Goal: Task Accomplishment & Management: Manage account settings

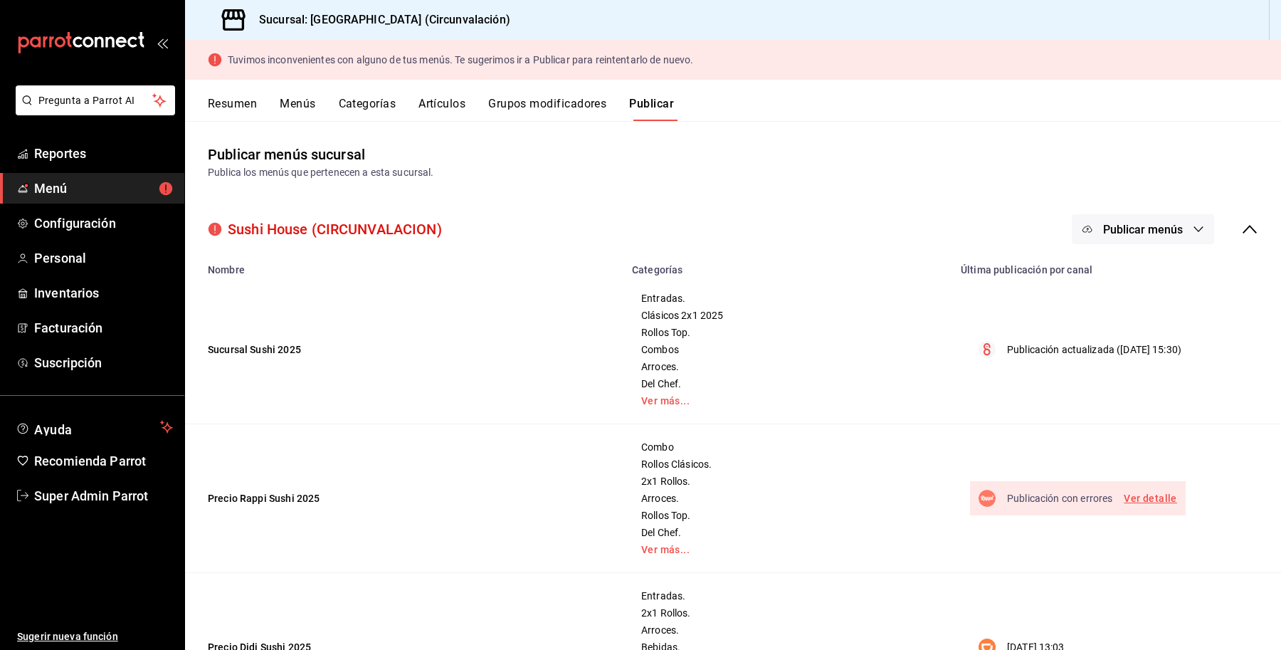
click at [1138, 498] on link "Ver detalle" at bounding box center [1149, 498] width 53 height 18
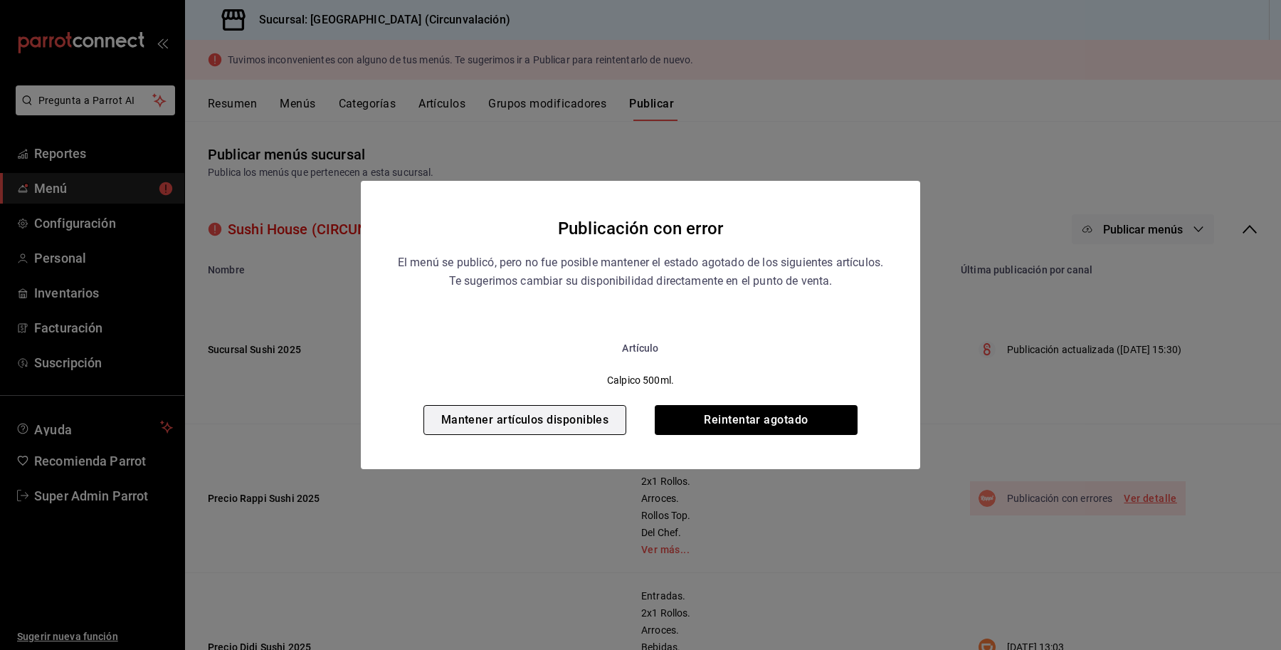
click at [492, 422] on button "Mantener artículos disponibles" at bounding box center [524, 420] width 203 height 30
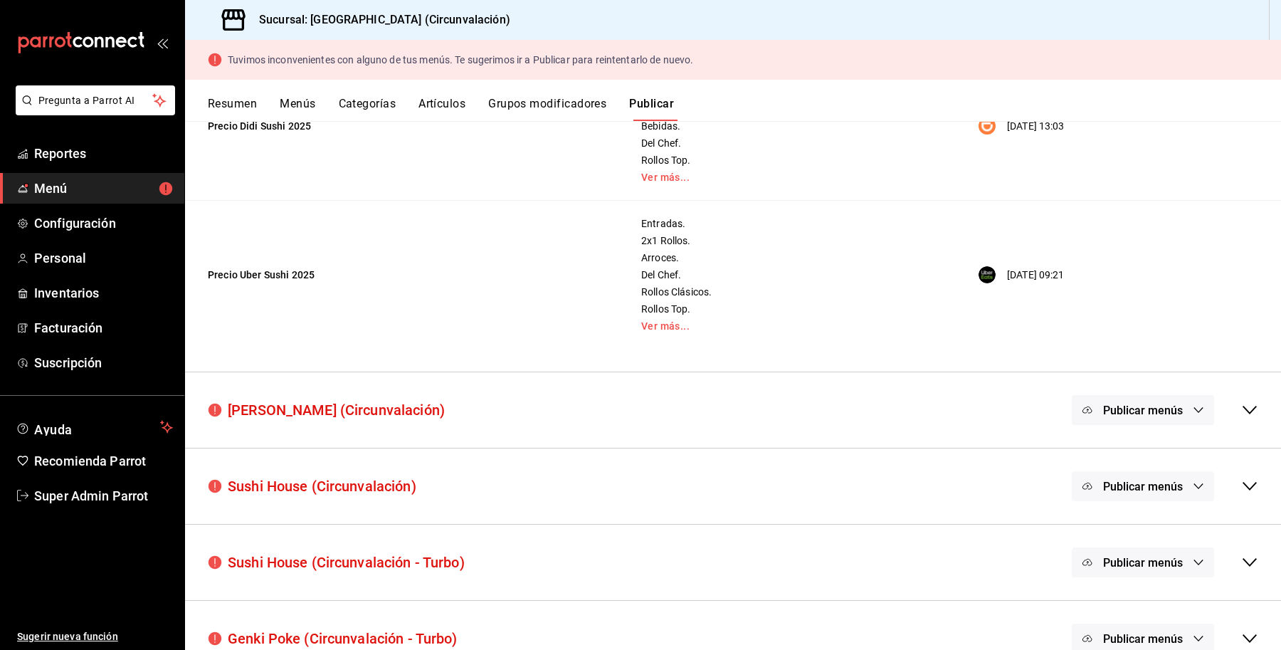
scroll to position [549, 0]
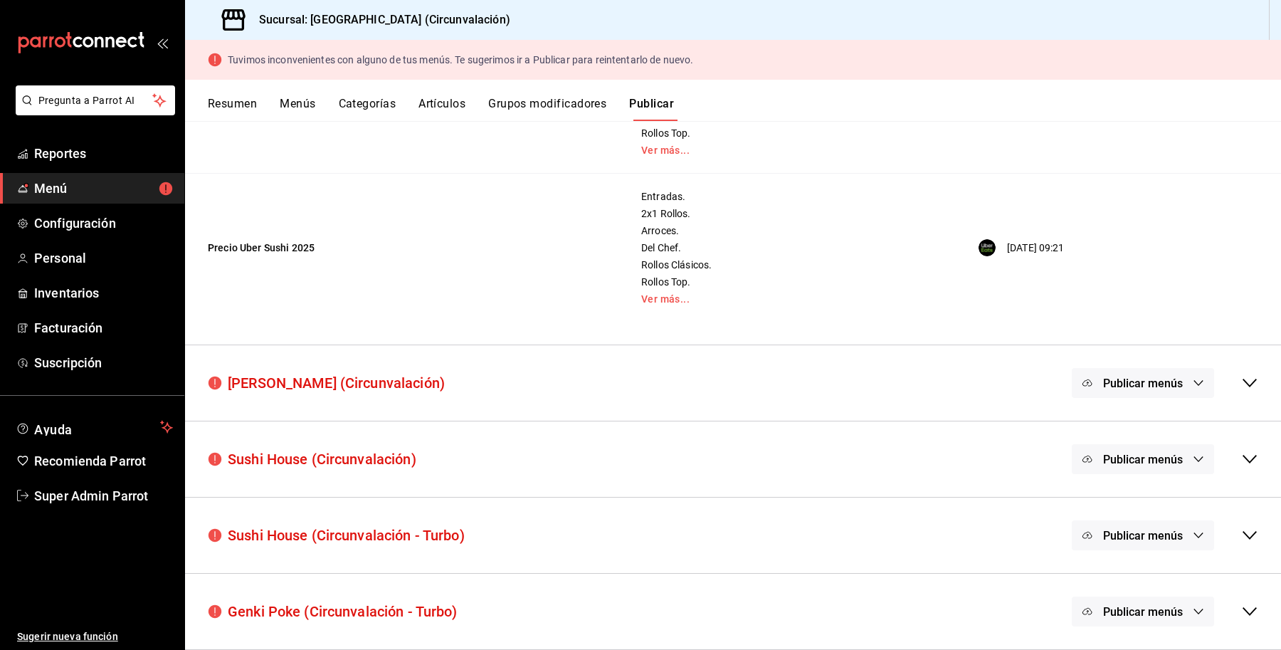
click at [1241, 374] on icon at bounding box center [1249, 382] width 17 height 17
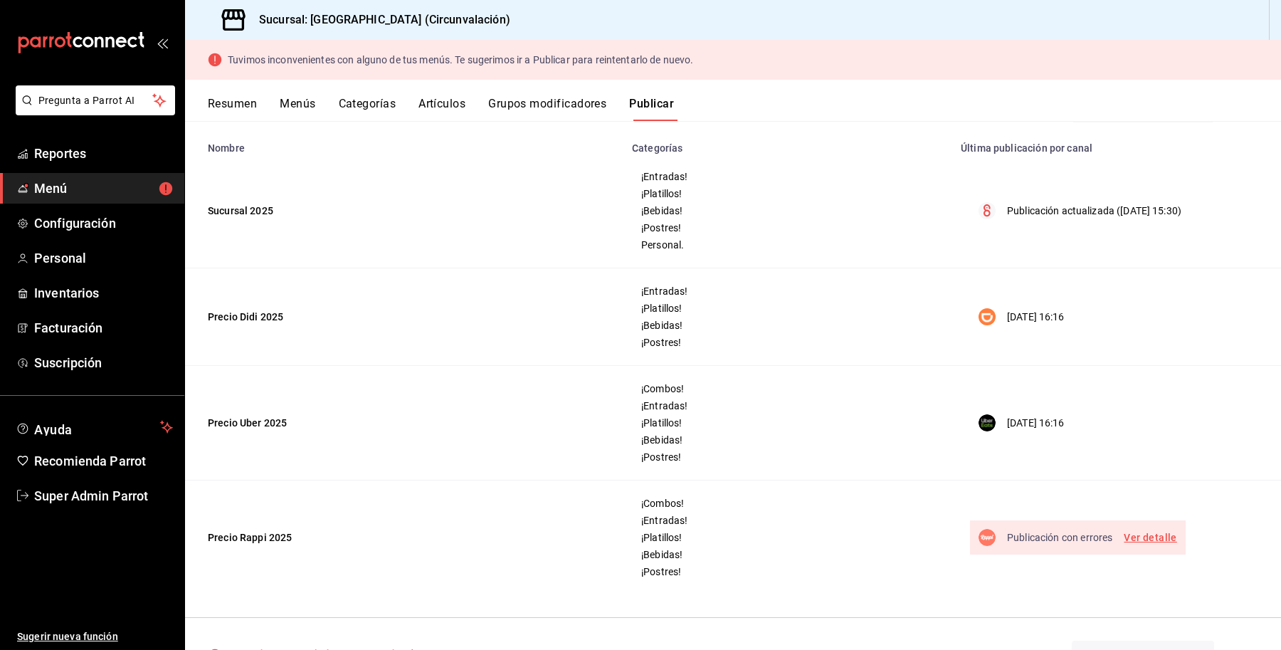
scroll to position [830, 0]
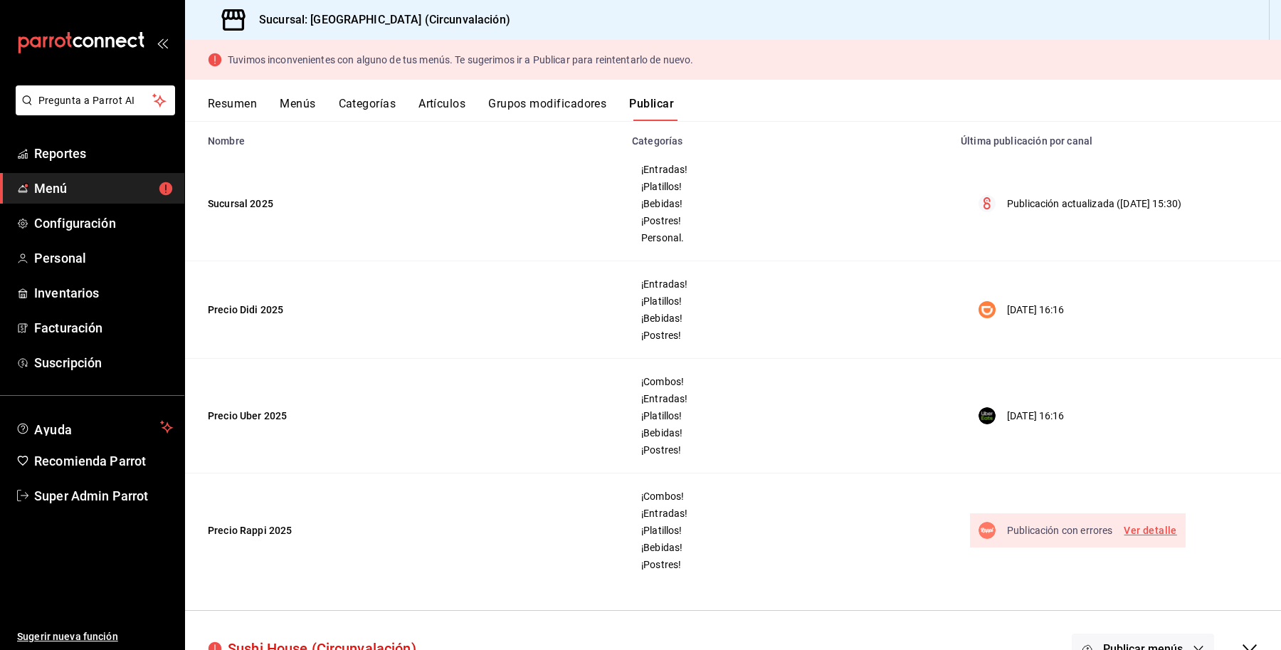
click at [1126, 527] on link "Ver detalle" at bounding box center [1149, 531] width 53 height 18
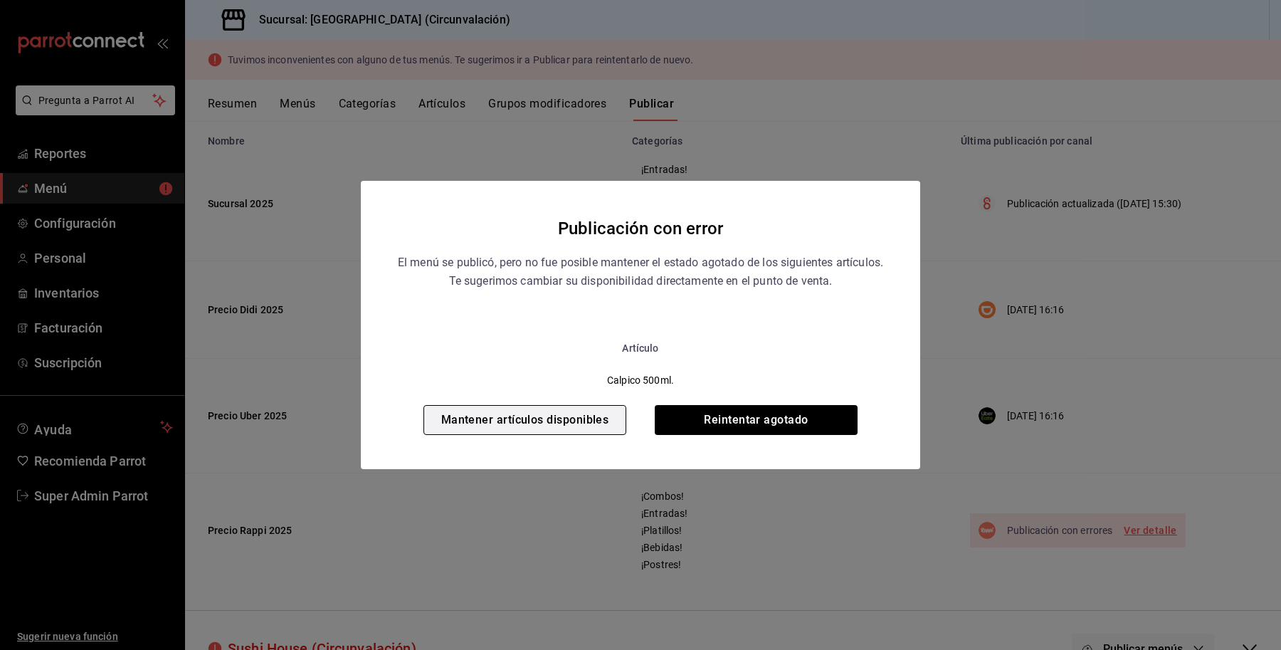
click at [536, 432] on button "Mantener artículos disponibles" at bounding box center [524, 420] width 203 height 30
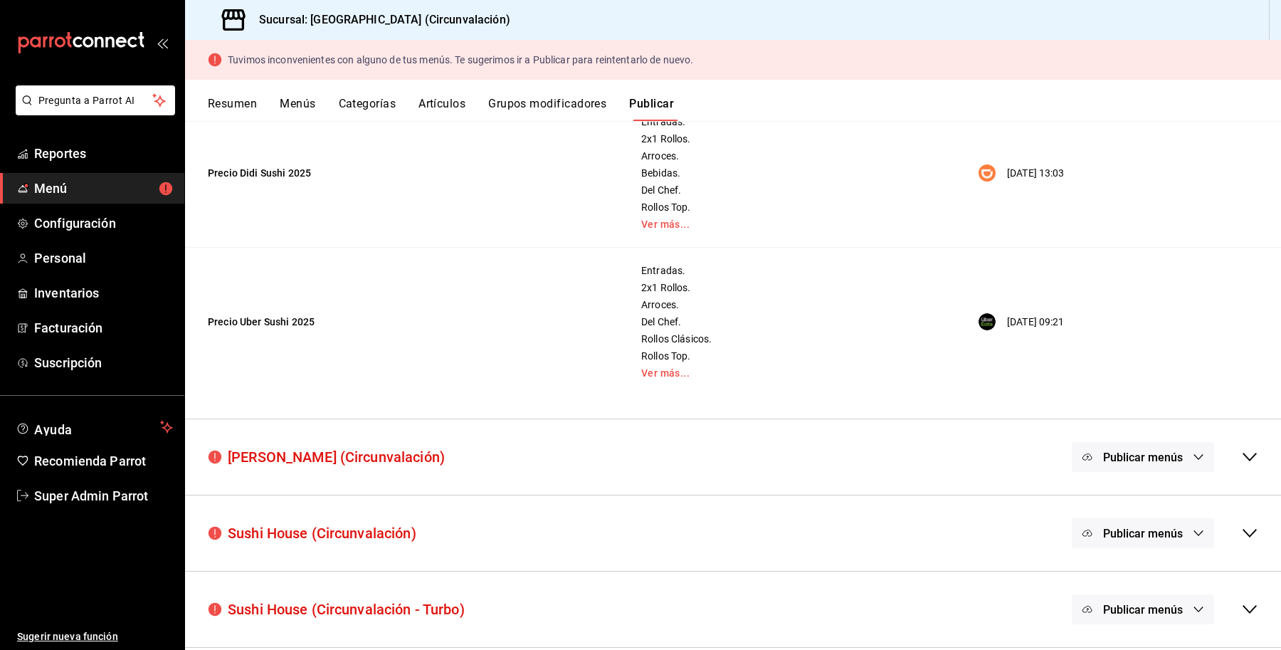
scroll to position [549, 0]
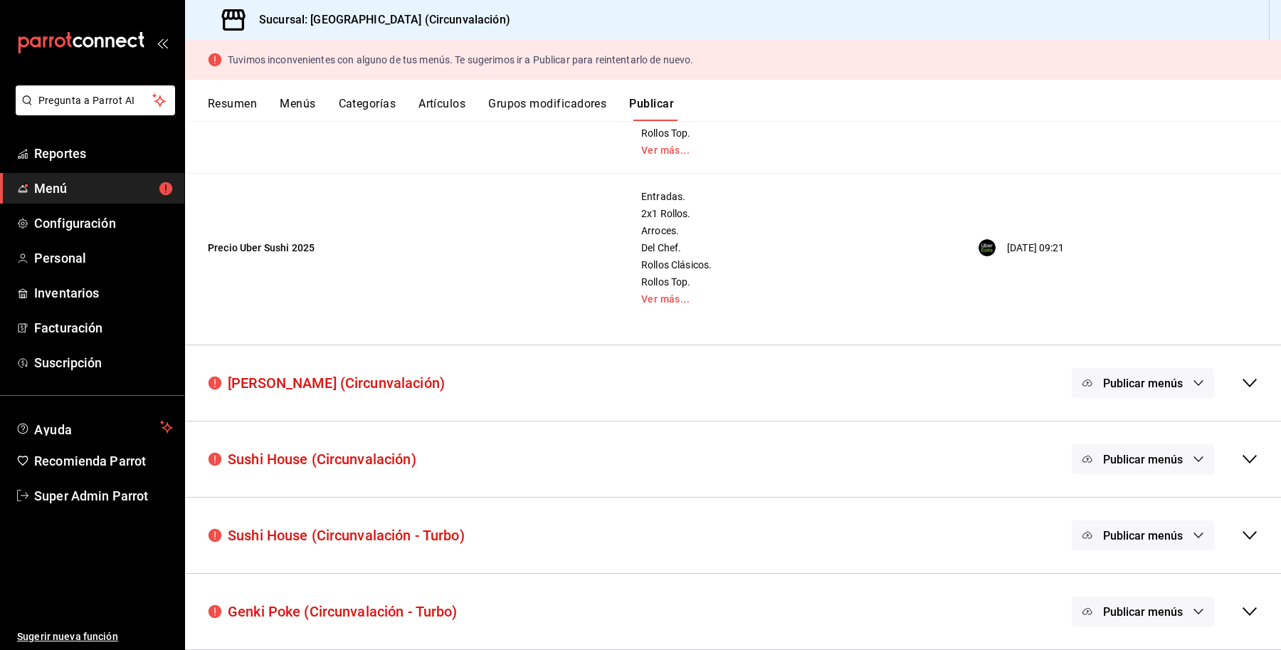
click at [1251, 371] on div "[PERSON_NAME] (Circunvalación) Publicar menús" at bounding box center [733, 382] width 1096 height 53
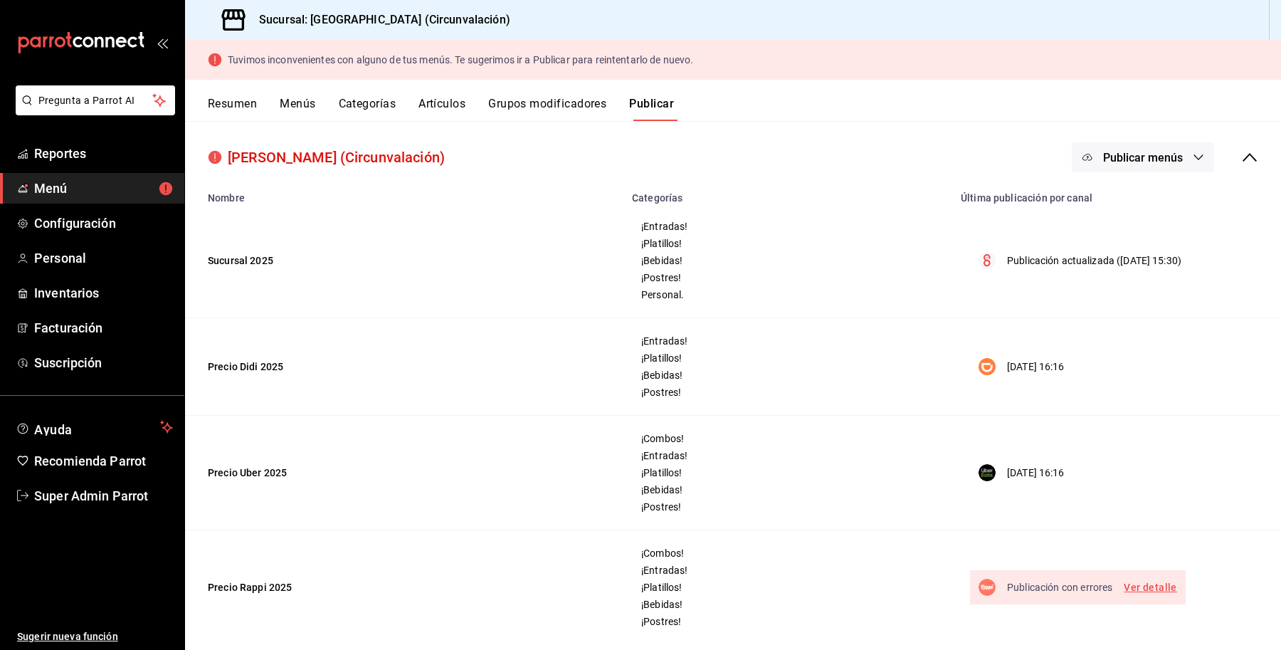
scroll to position [774, 0]
click at [1132, 591] on link "Ver detalle" at bounding box center [1149, 587] width 53 height 18
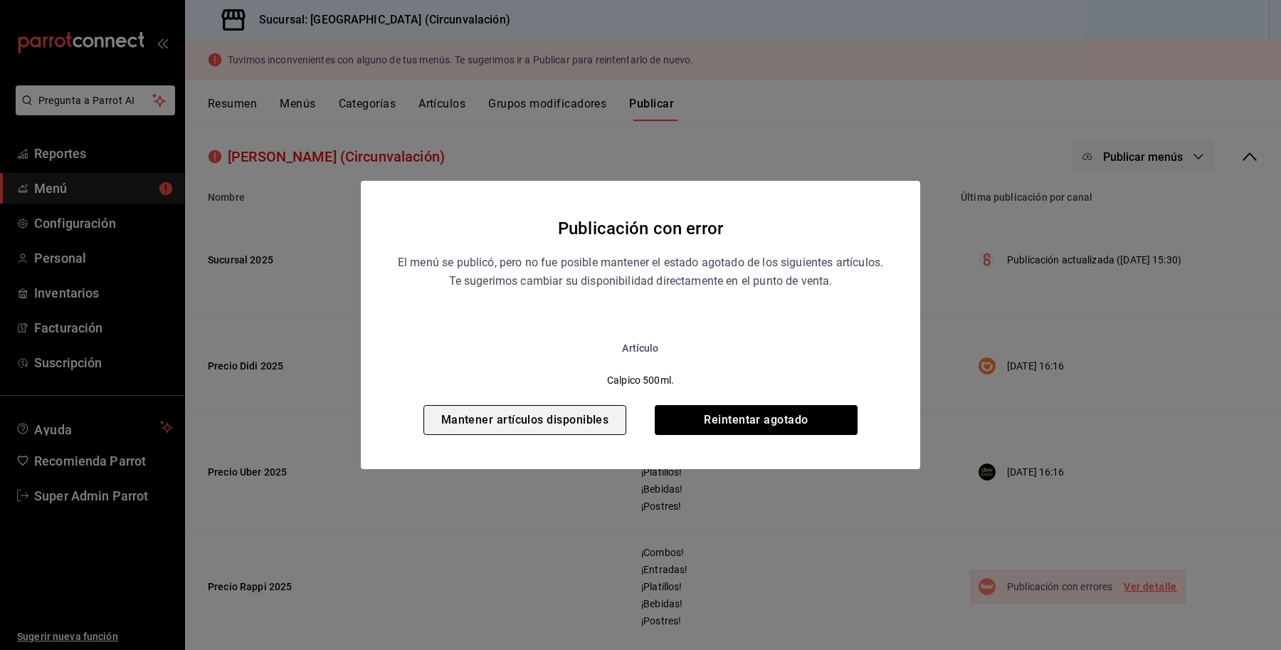
click at [494, 431] on button "Mantener artículos disponibles" at bounding box center [524, 420] width 203 height 30
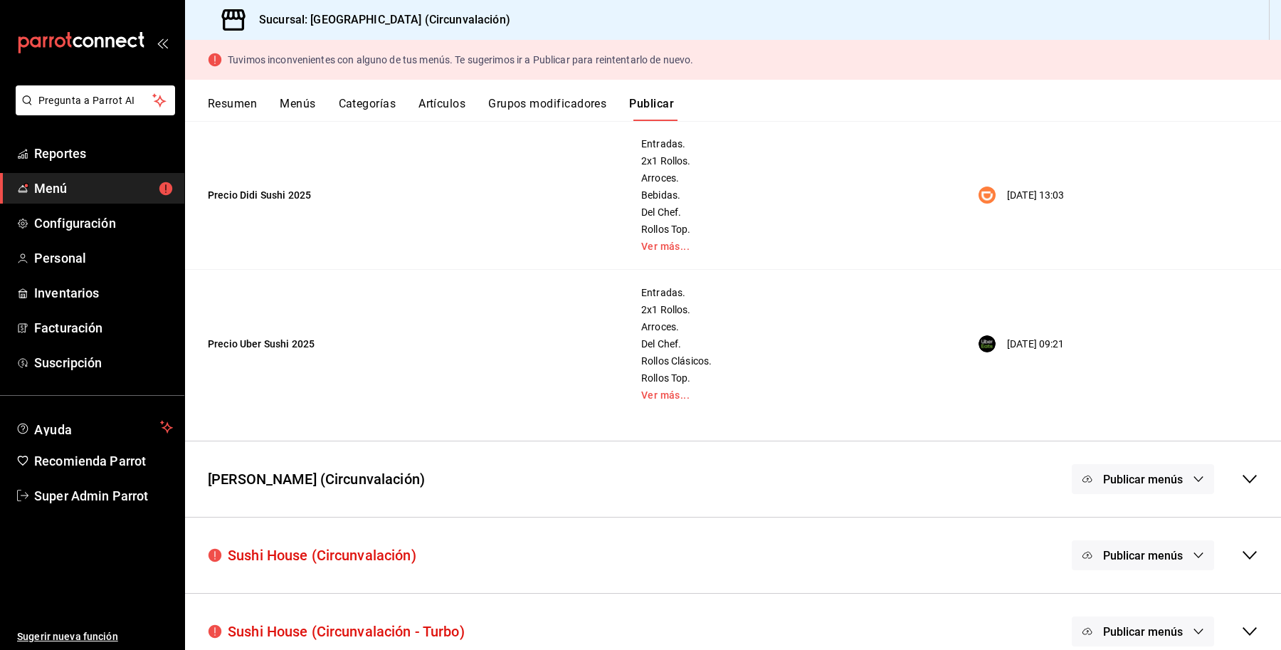
scroll to position [549, 0]
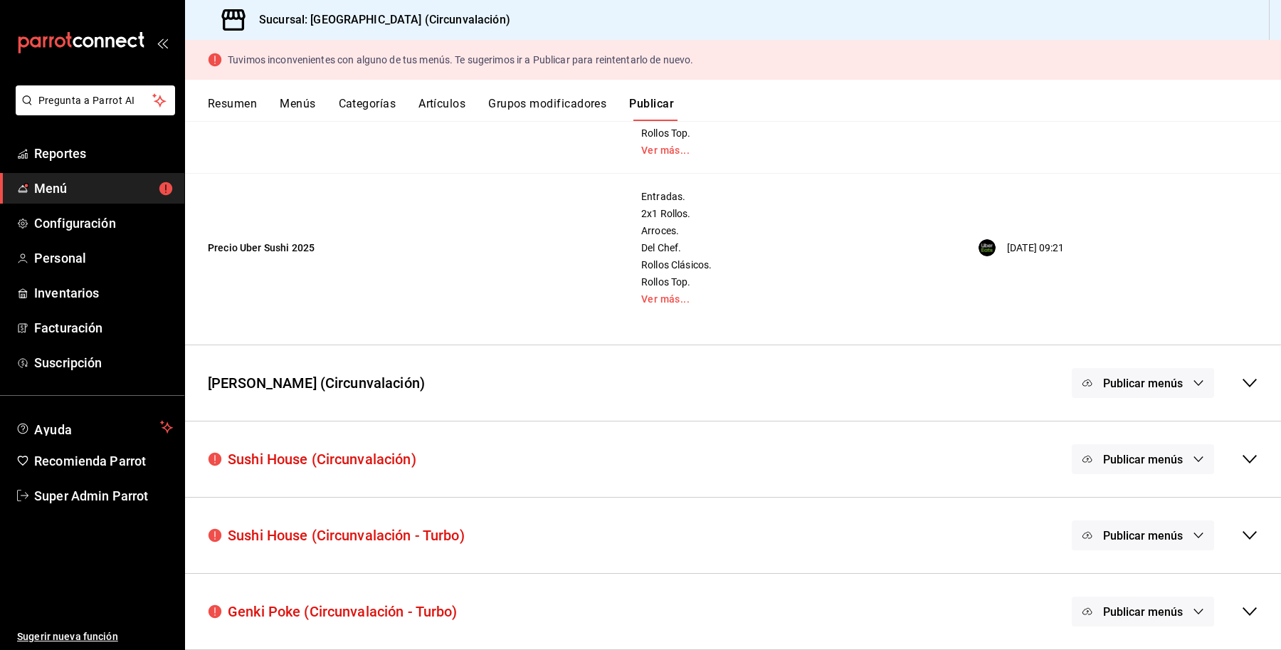
click at [1241, 374] on icon at bounding box center [1249, 382] width 17 height 17
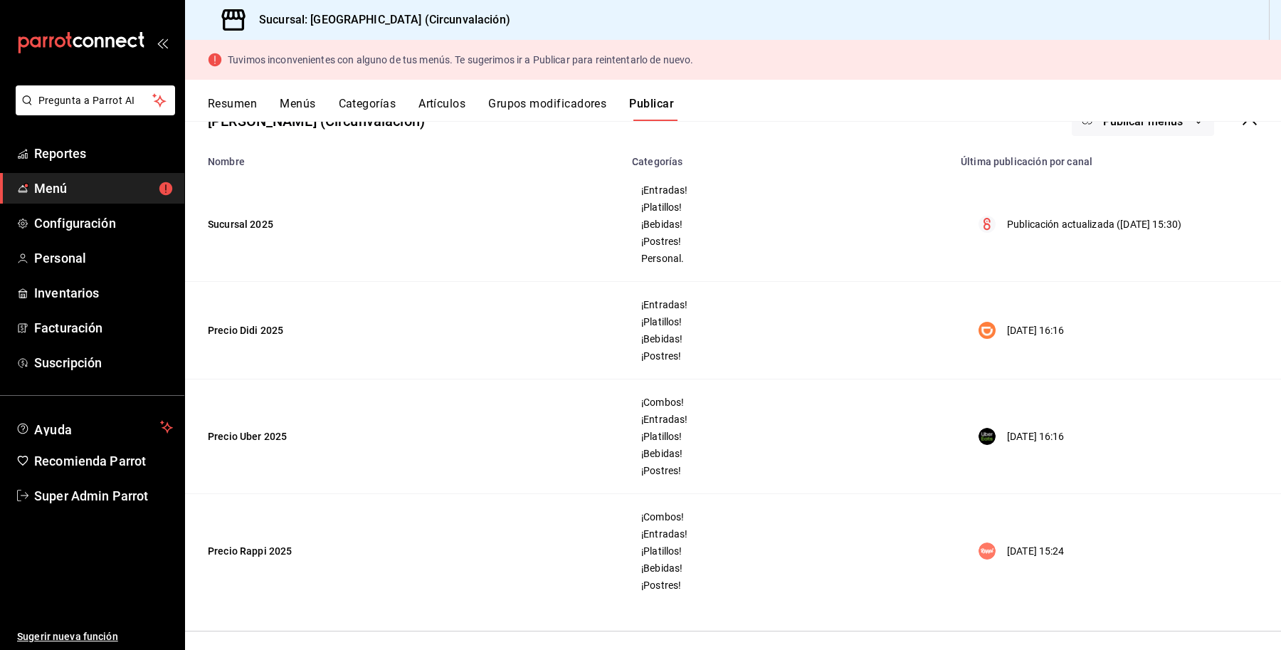
scroll to position [1022, 0]
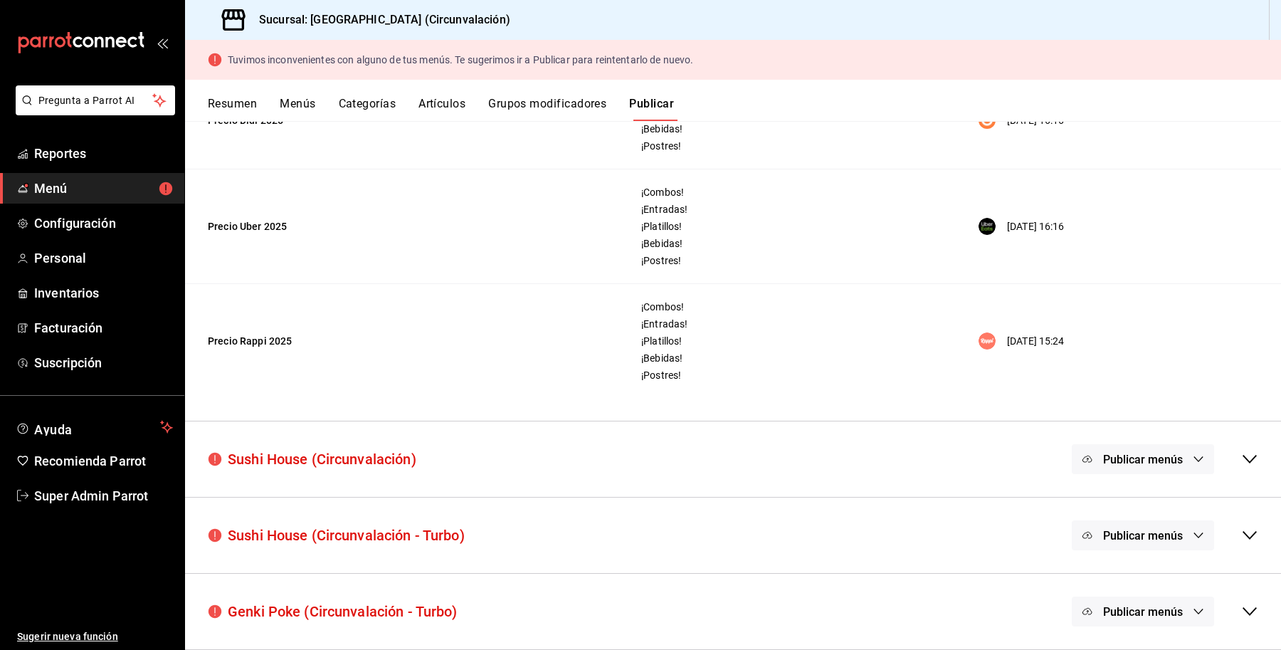
click at [1249, 464] on div "Sushi House (Circunvalación) Publicar menús" at bounding box center [733, 459] width 1096 height 53
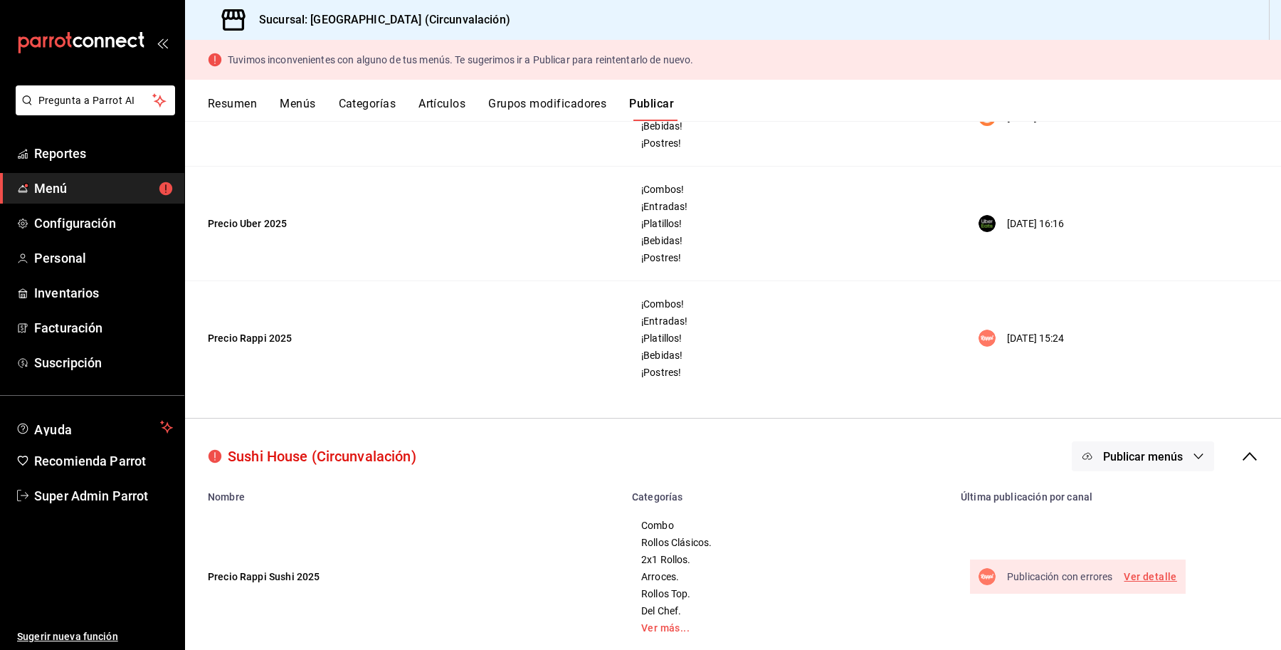
scroll to position [1203, 0]
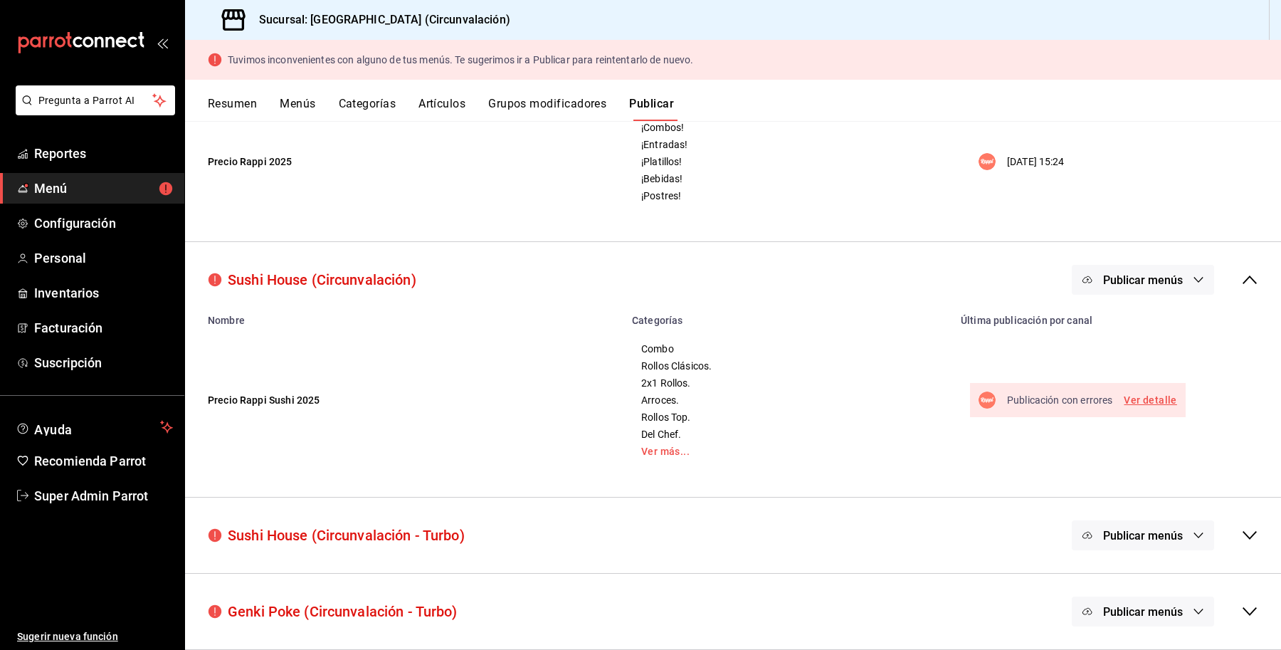
click at [1123, 402] on link "Ver detalle" at bounding box center [1149, 400] width 53 height 18
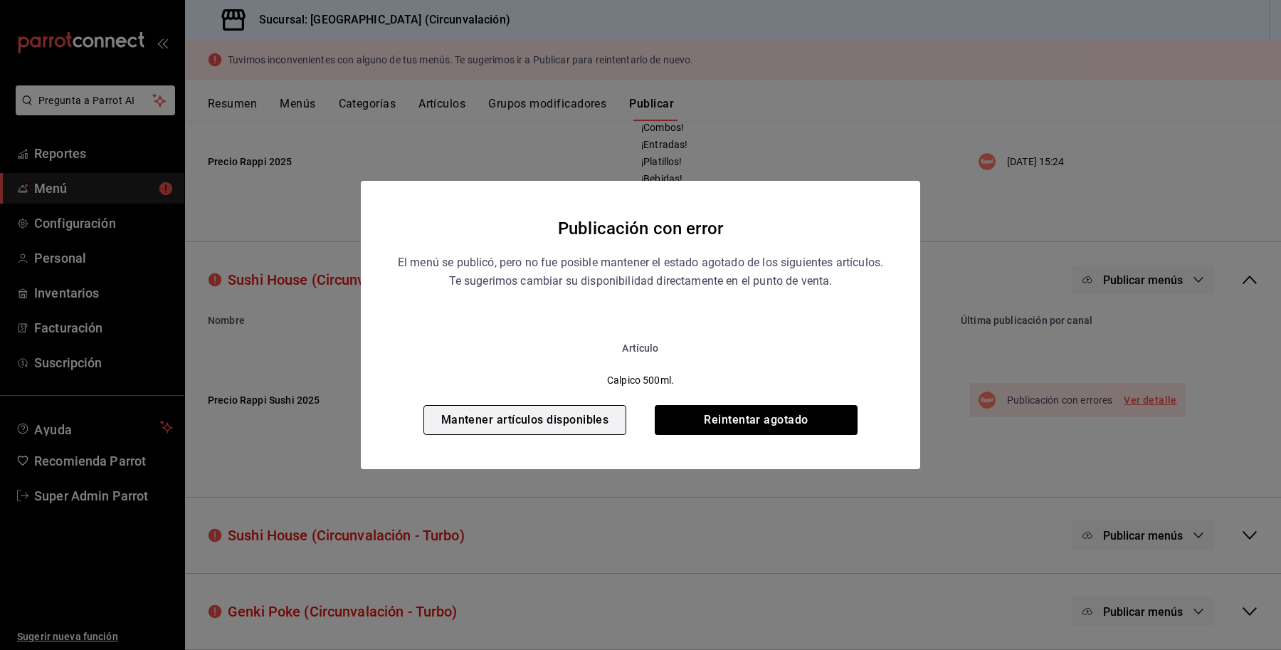
click at [467, 411] on button "Mantener artículos disponibles" at bounding box center [524, 420] width 203 height 30
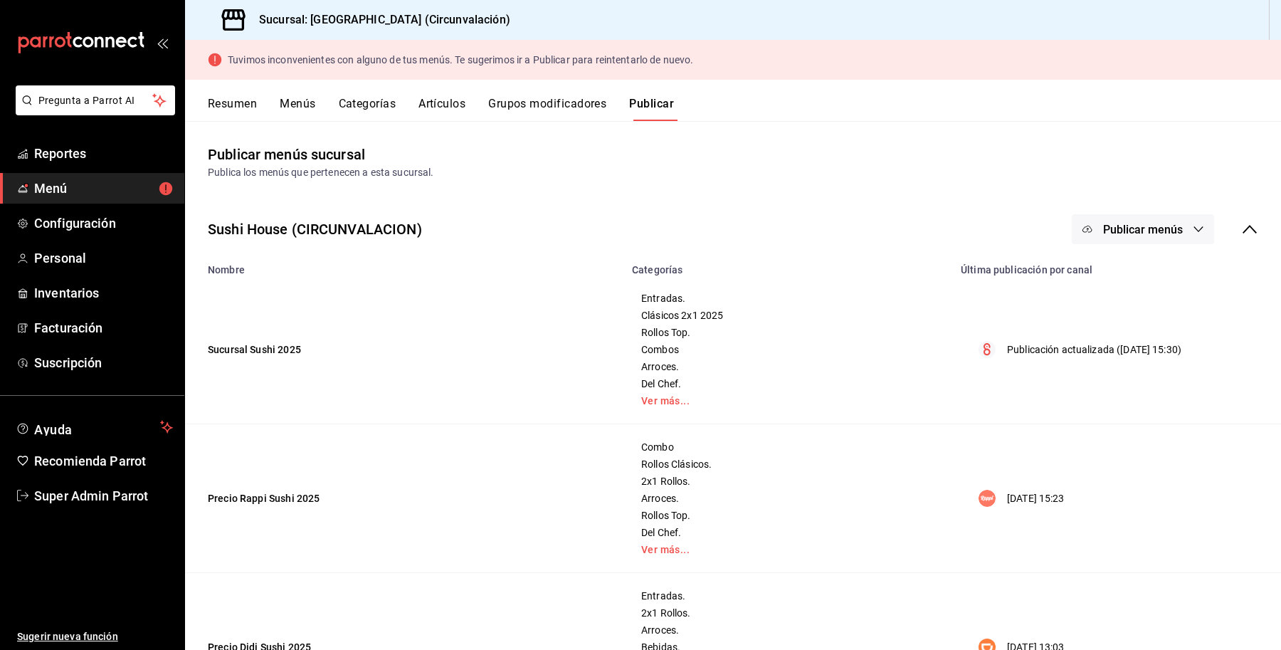
scroll to position [549, 0]
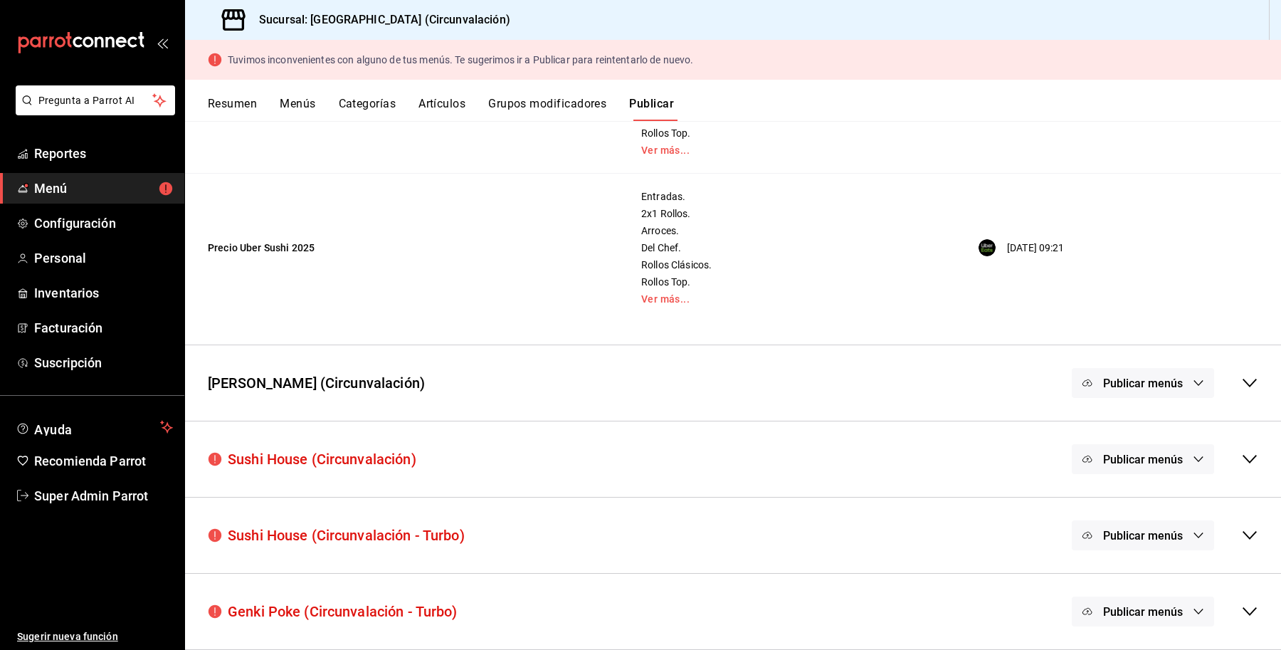
click at [1241, 457] on icon at bounding box center [1249, 458] width 17 height 17
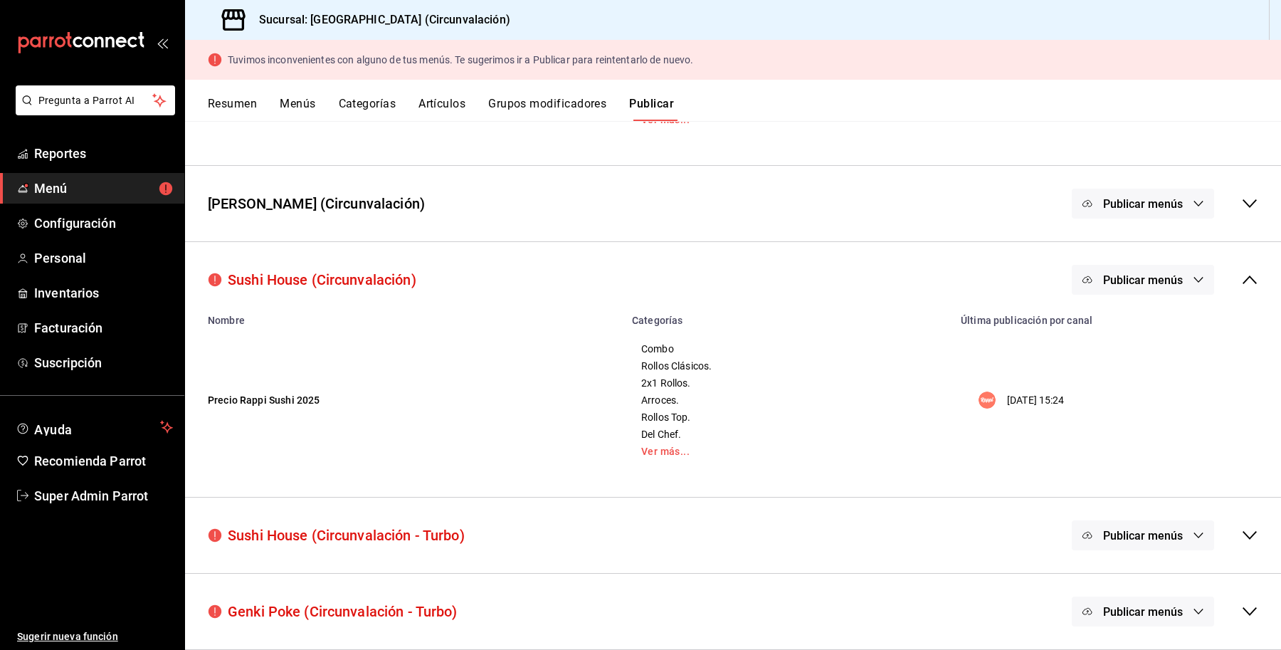
scroll to position [730, 0]
click at [1232, 522] on div "Publicar menús" at bounding box center [1164, 535] width 186 height 30
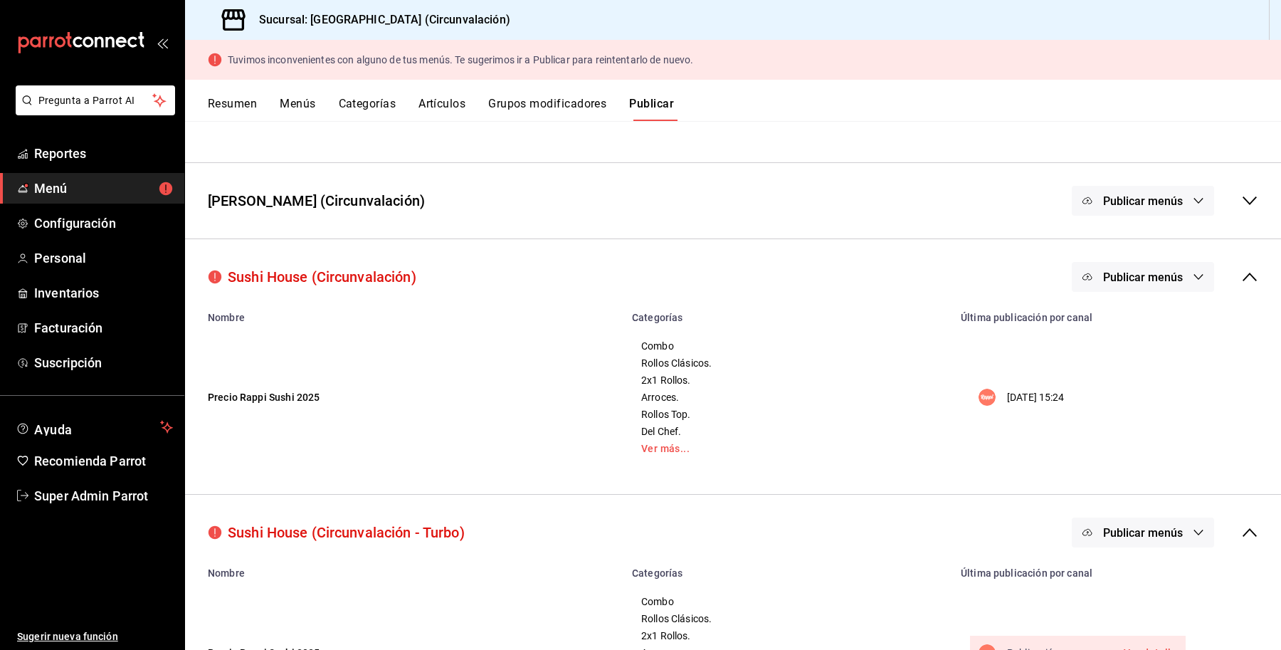
scroll to position [911, 0]
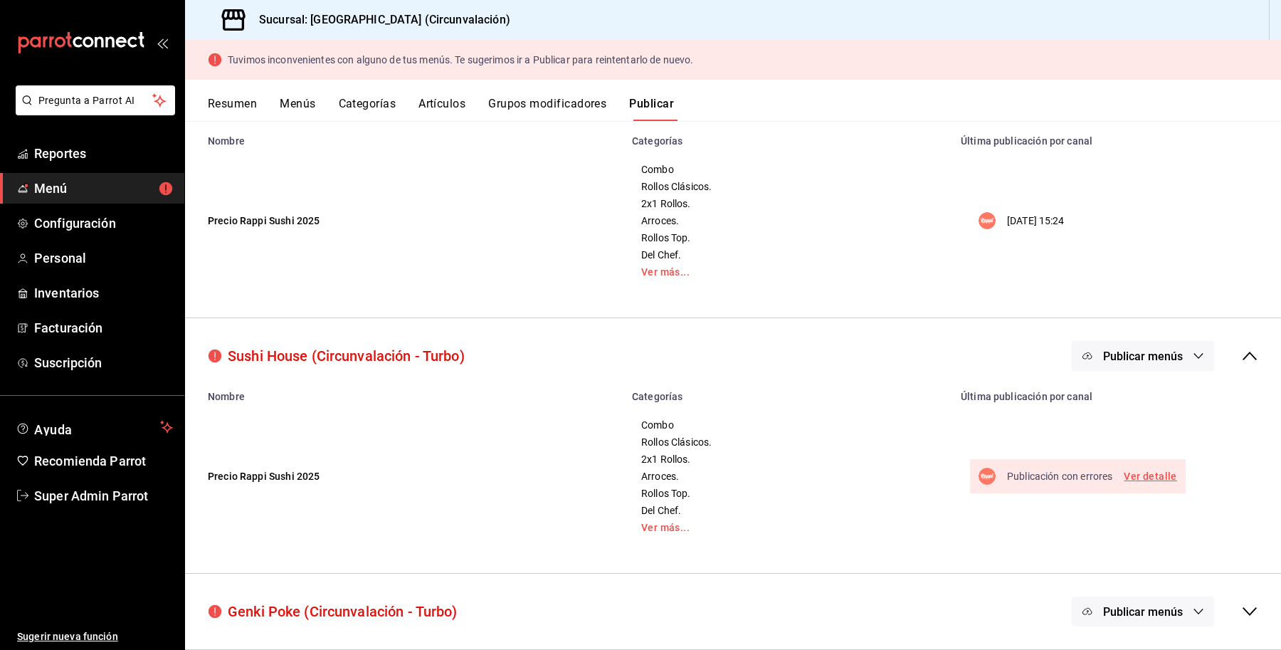
click at [1123, 475] on link "Ver detalle" at bounding box center [1149, 476] width 53 height 18
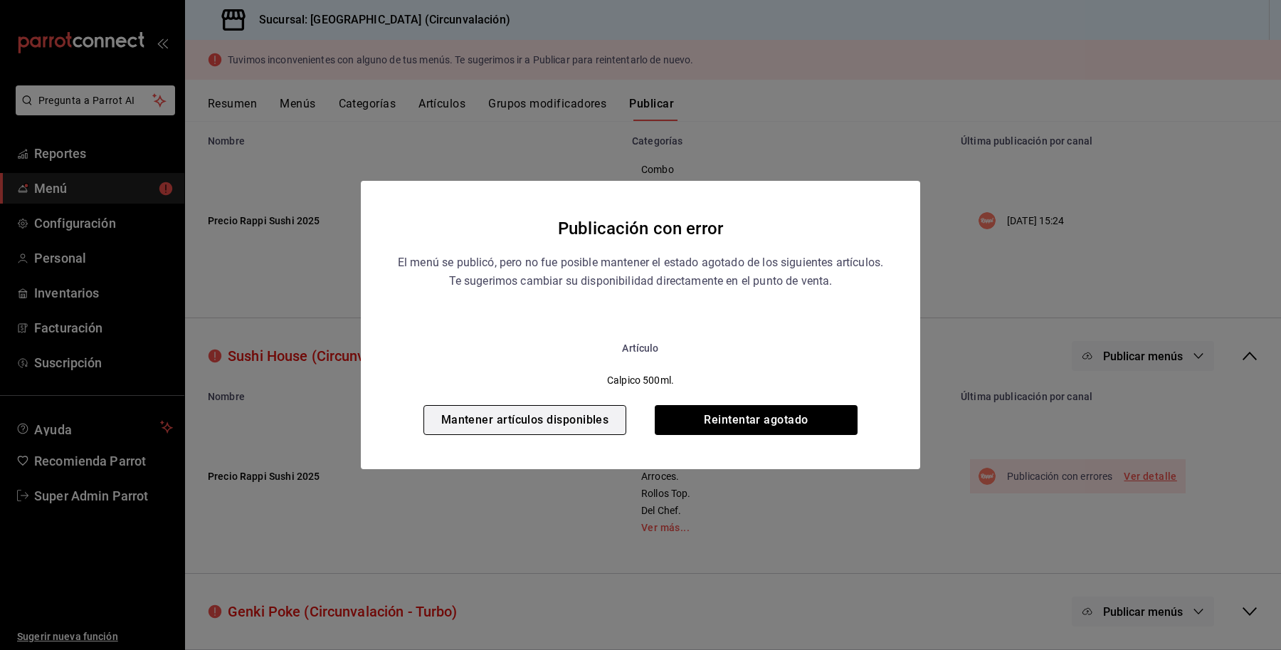
click at [523, 411] on button "Mantener artículos disponibles" at bounding box center [524, 420] width 203 height 30
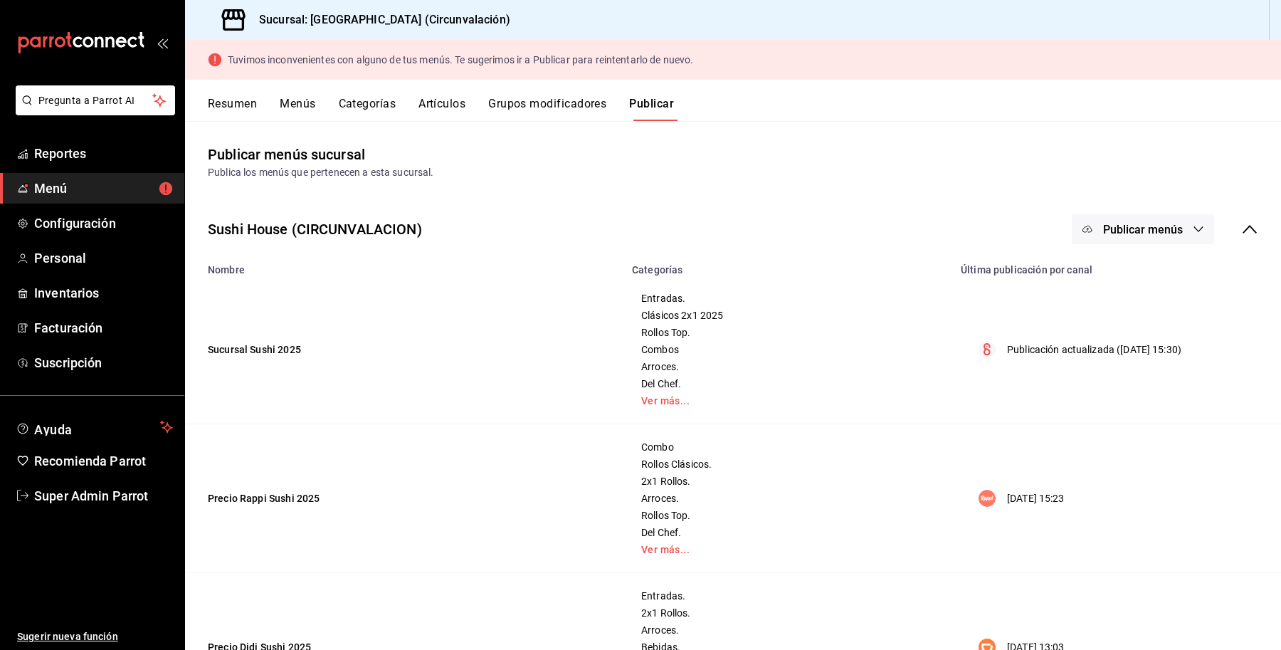
scroll to position [549, 0]
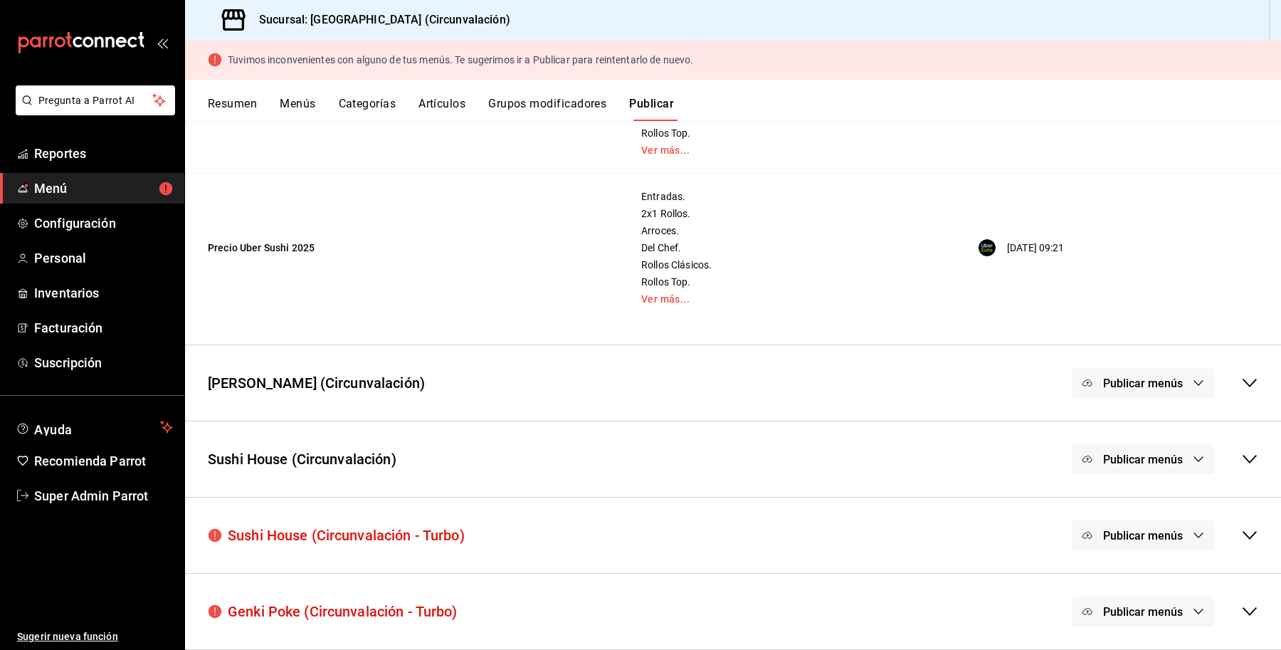
click at [1241, 542] on icon at bounding box center [1249, 534] width 17 height 17
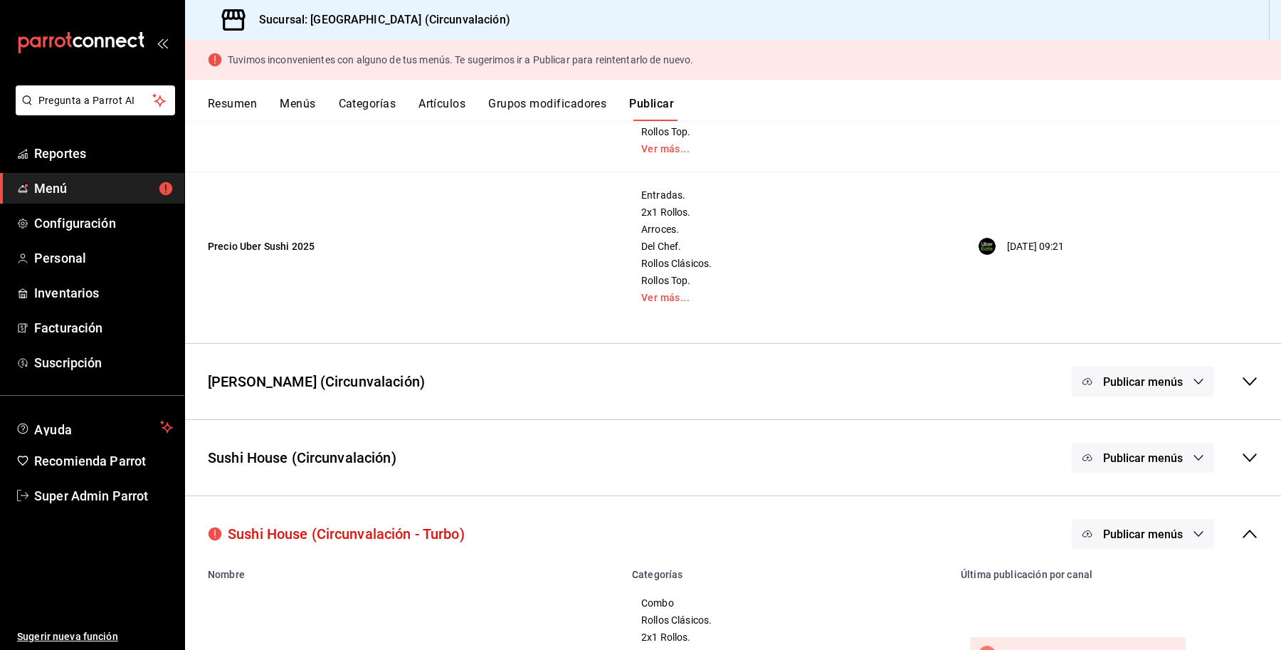
scroll to position [730, 0]
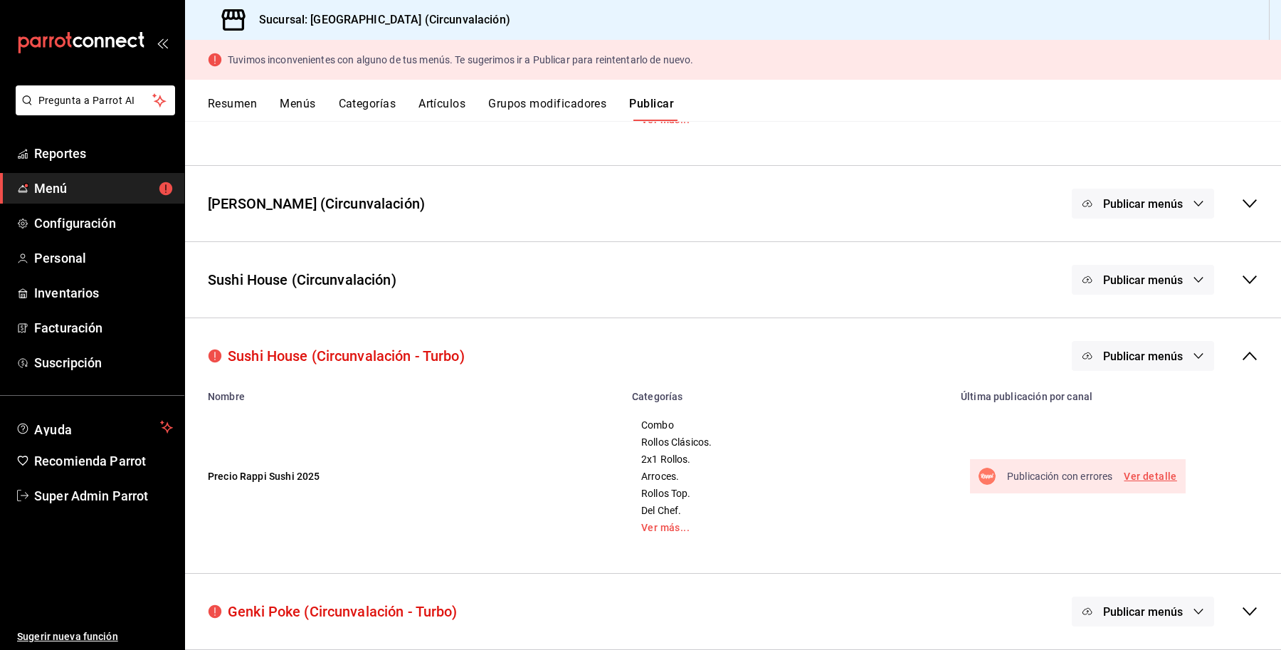
click at [1135, 480] on link "Ver detalle" at bounding box center [1149, 476] width 53 height 18
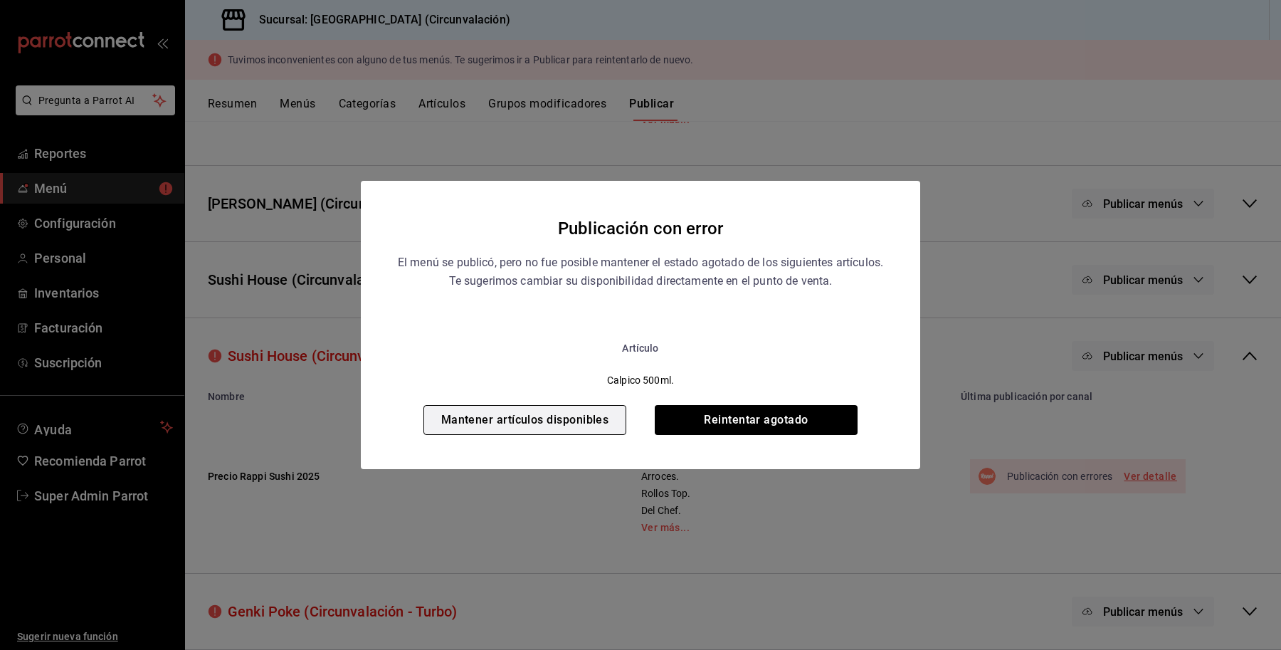
click at [531, 431] on button "Mantener artículos disponibles" at bounding box center [524, 420] width 203 height 30
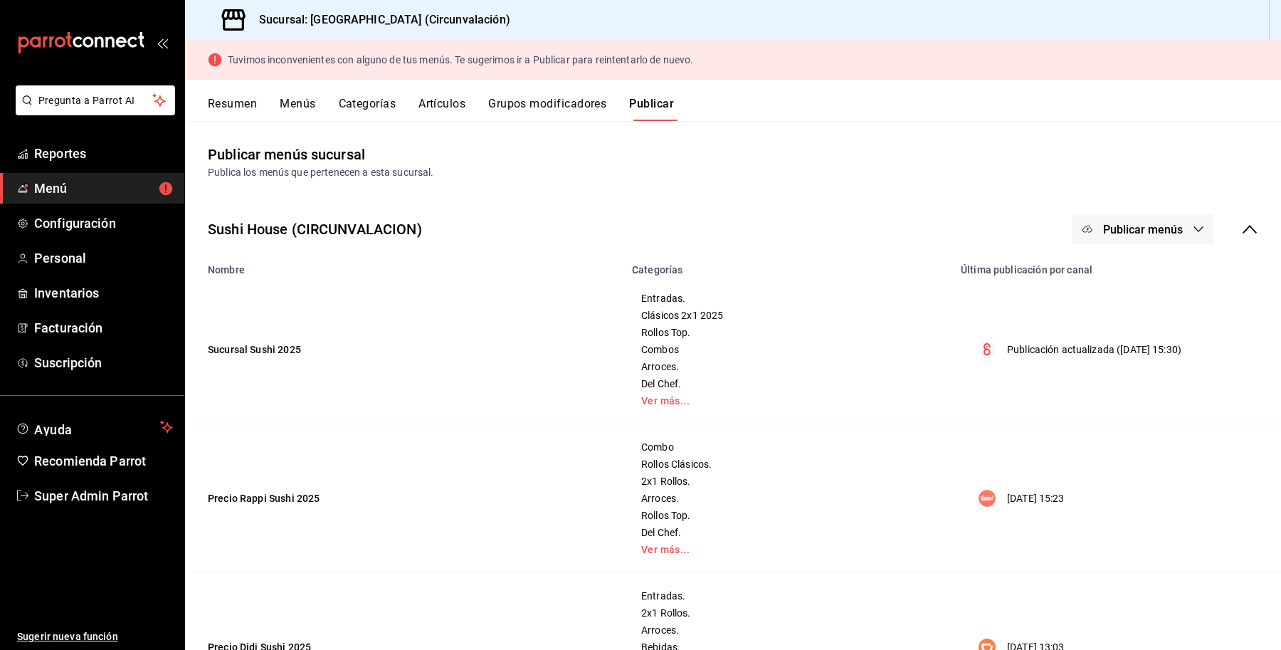
scroll to position [549, 0]
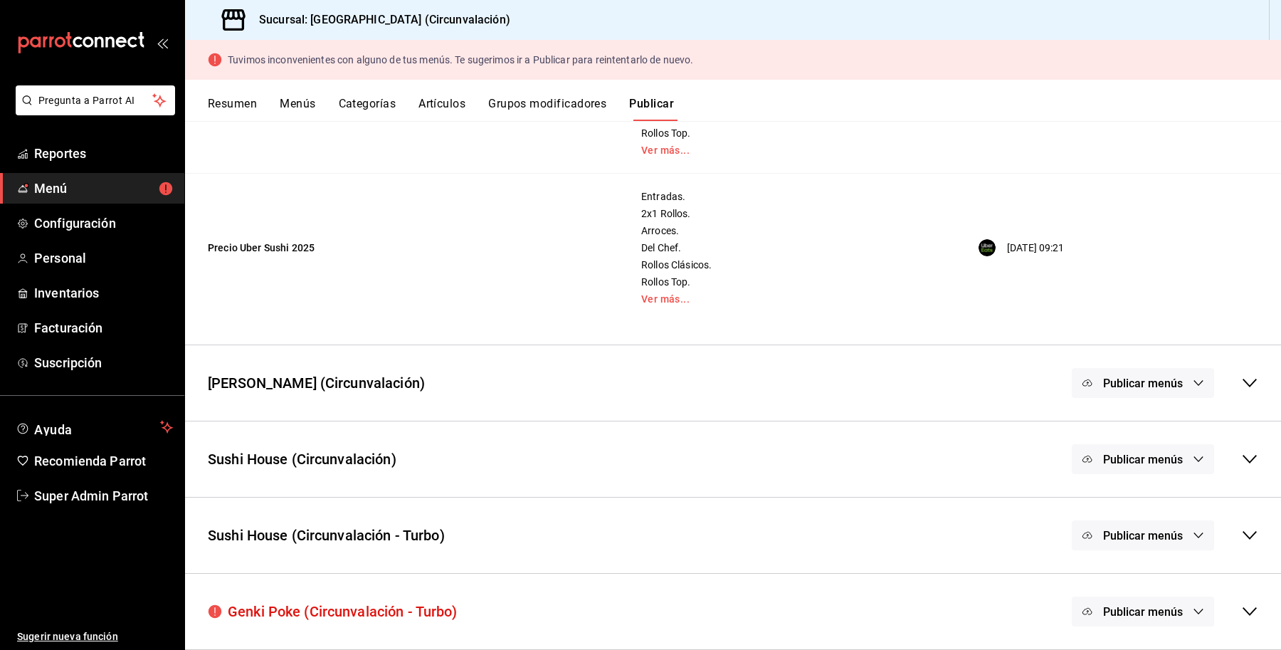
click at [1261, 628] on div "[PERSON_NAME] (Circunvalación - Turbo) Publicar menús" at bounding box center [733, 611] width 1096 height 53
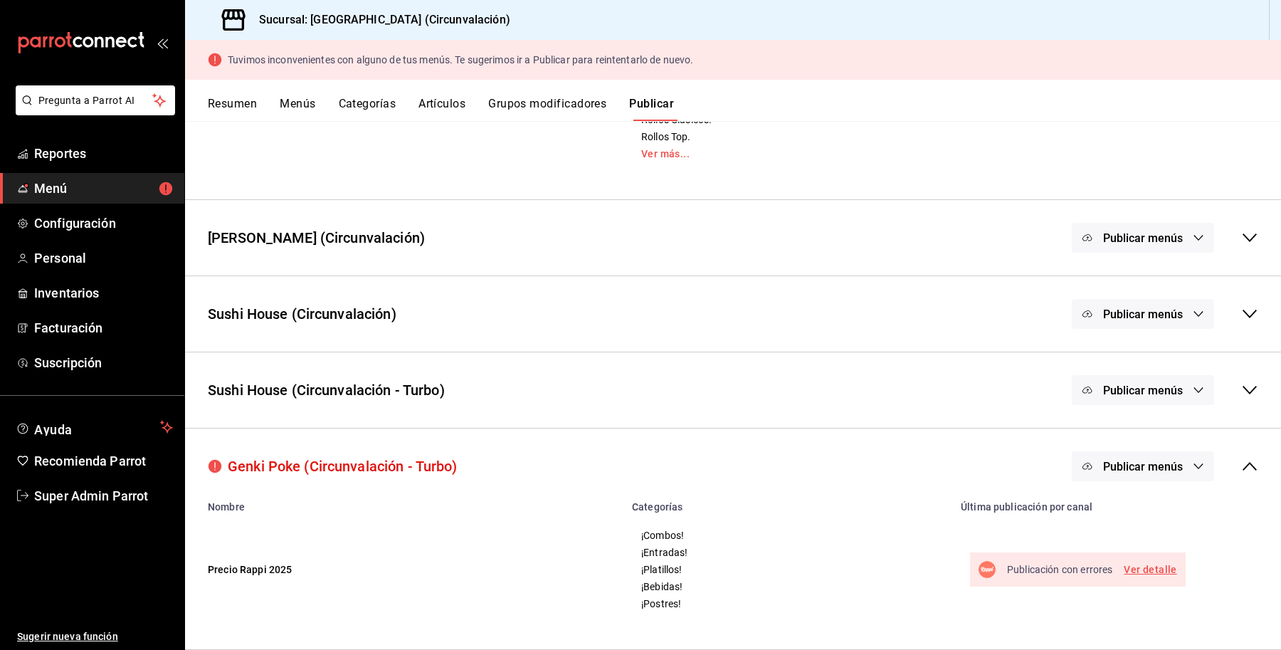
click at [1131, 571] on link "Ver detalle" at bounding box center [1149, 570] width 53 height 18
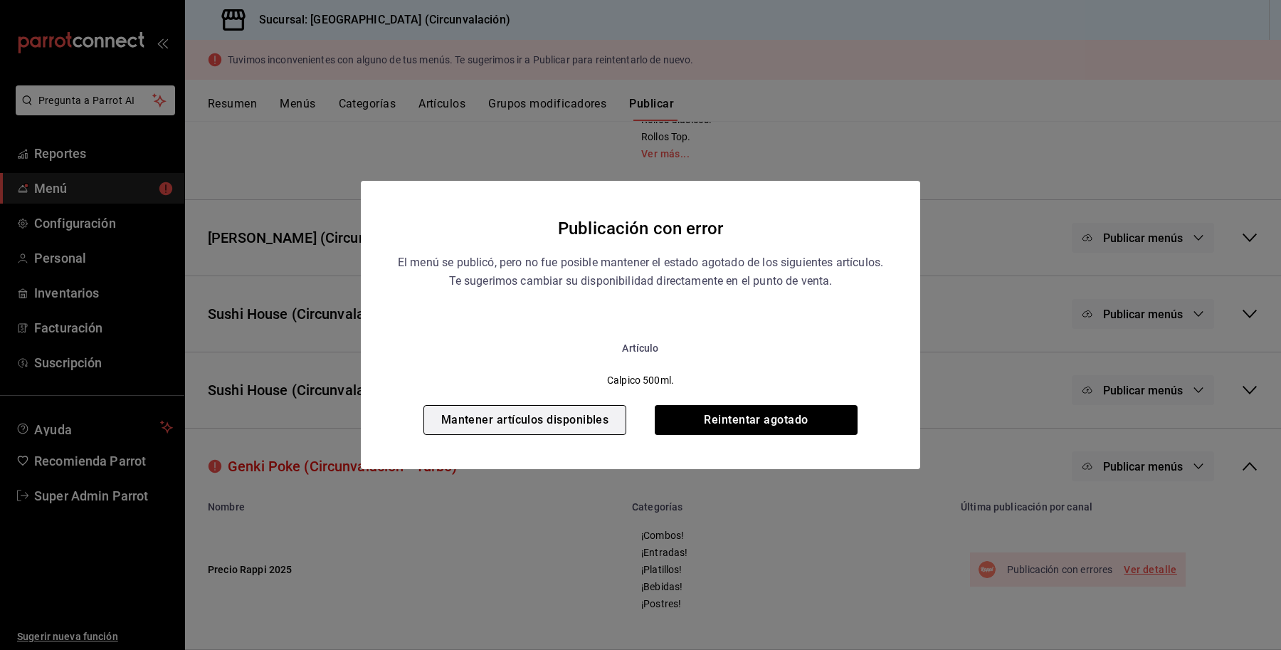
click at [567, 425] on button "Mantener artículos disponibles" at bounding box center [524, 420] width 203 height 30
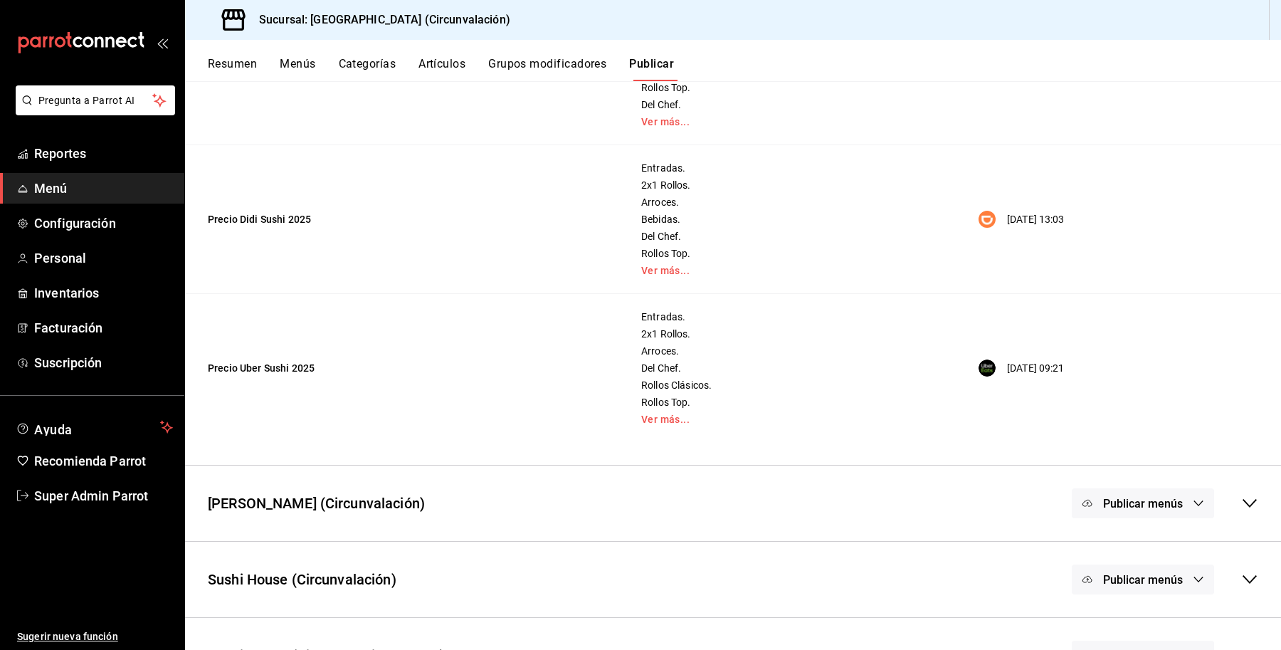
scroll to position [509, 0]
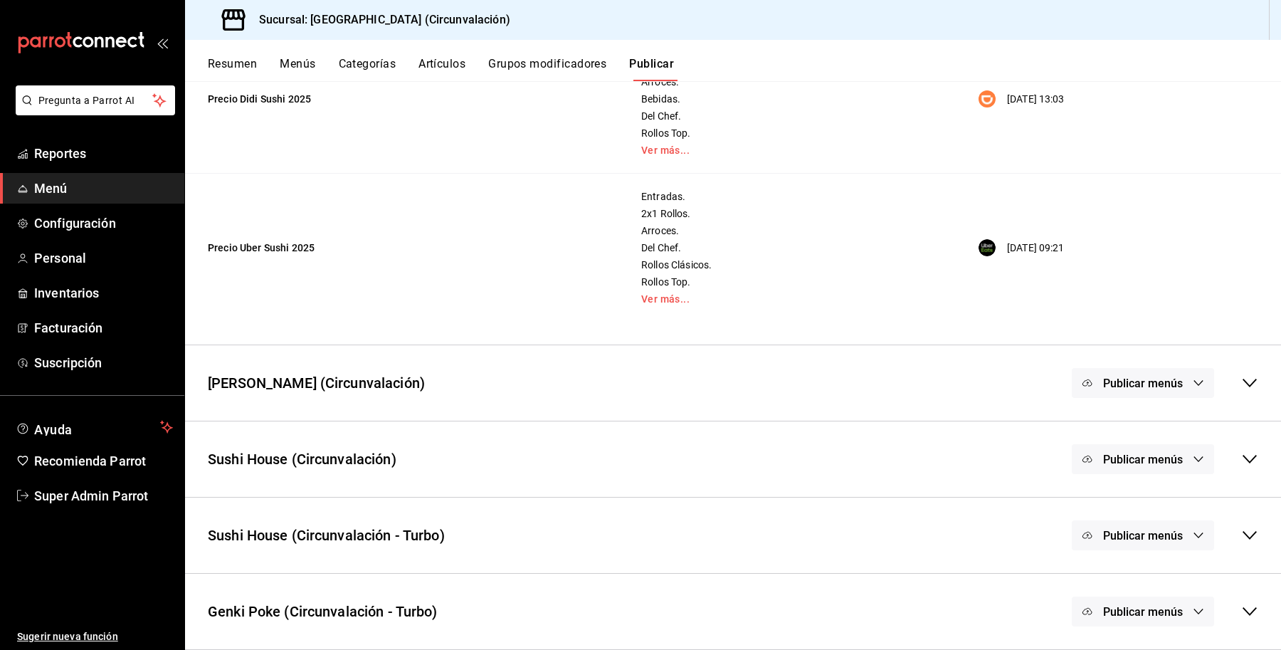
click at [1241, 617] on icon at bounding box center [1249, 611] width 17 height 17
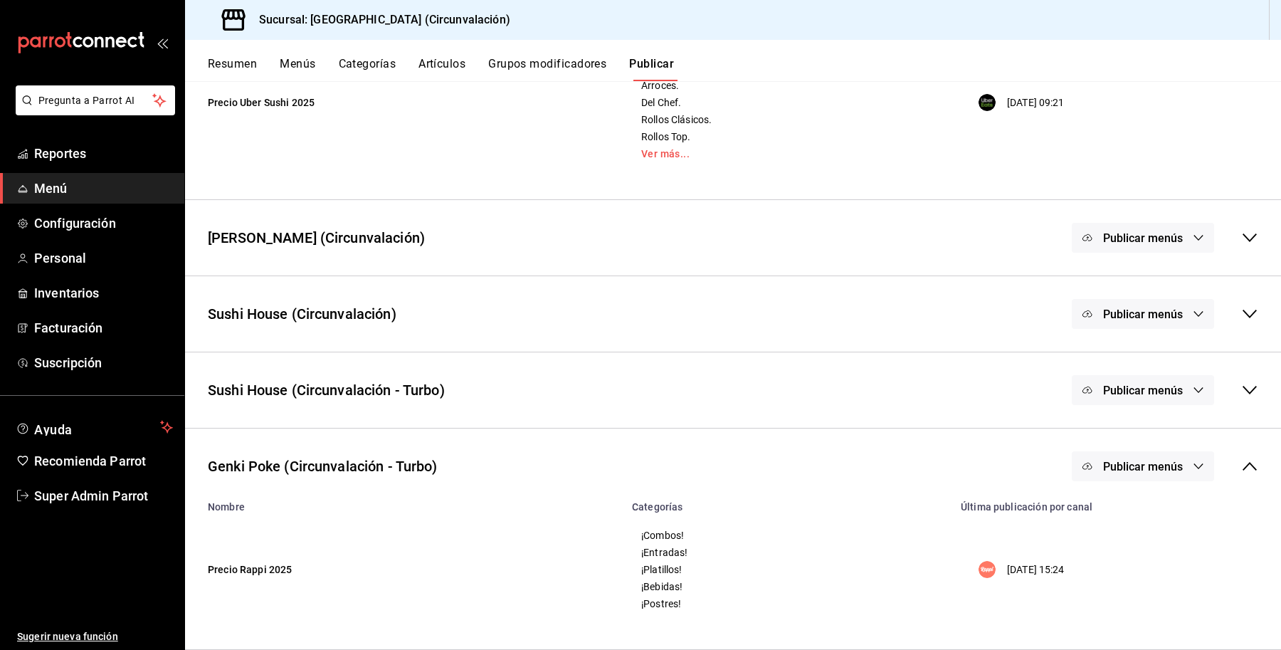
click at [1244, 381] on icon at bounding box center [1249, 389] width 17 height 17
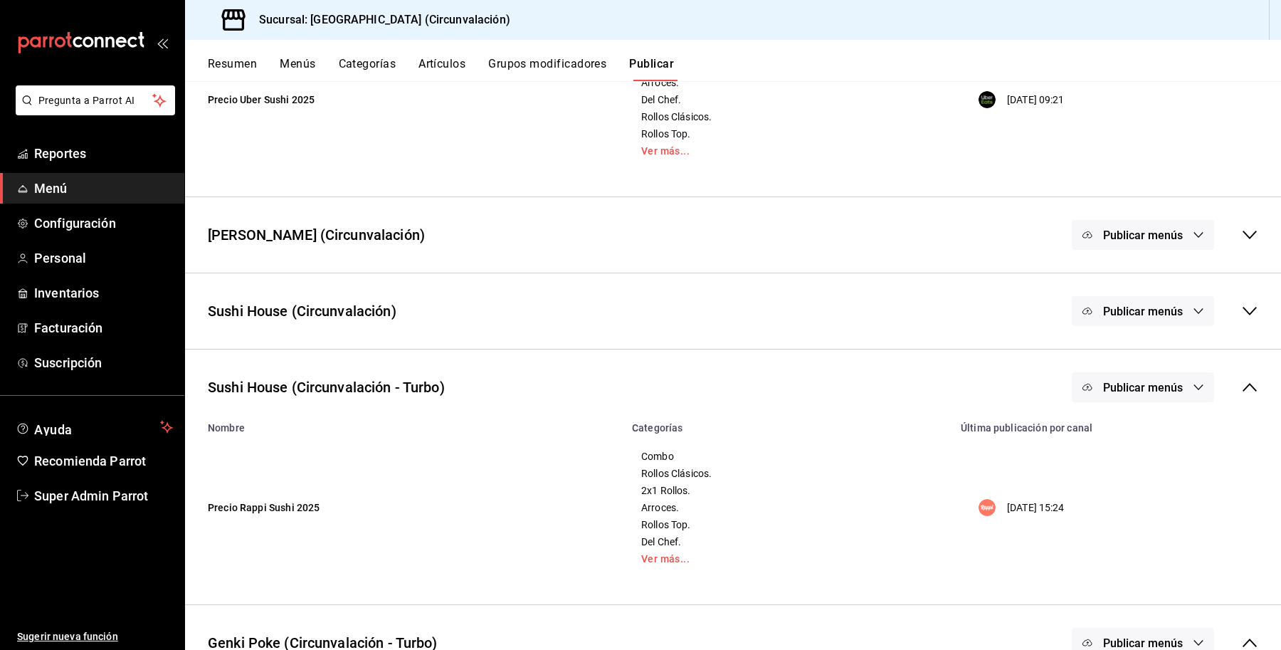
click at [1229, 299] on div "Publicar menús" at bounding box center [1164, 311] width 186 height 30
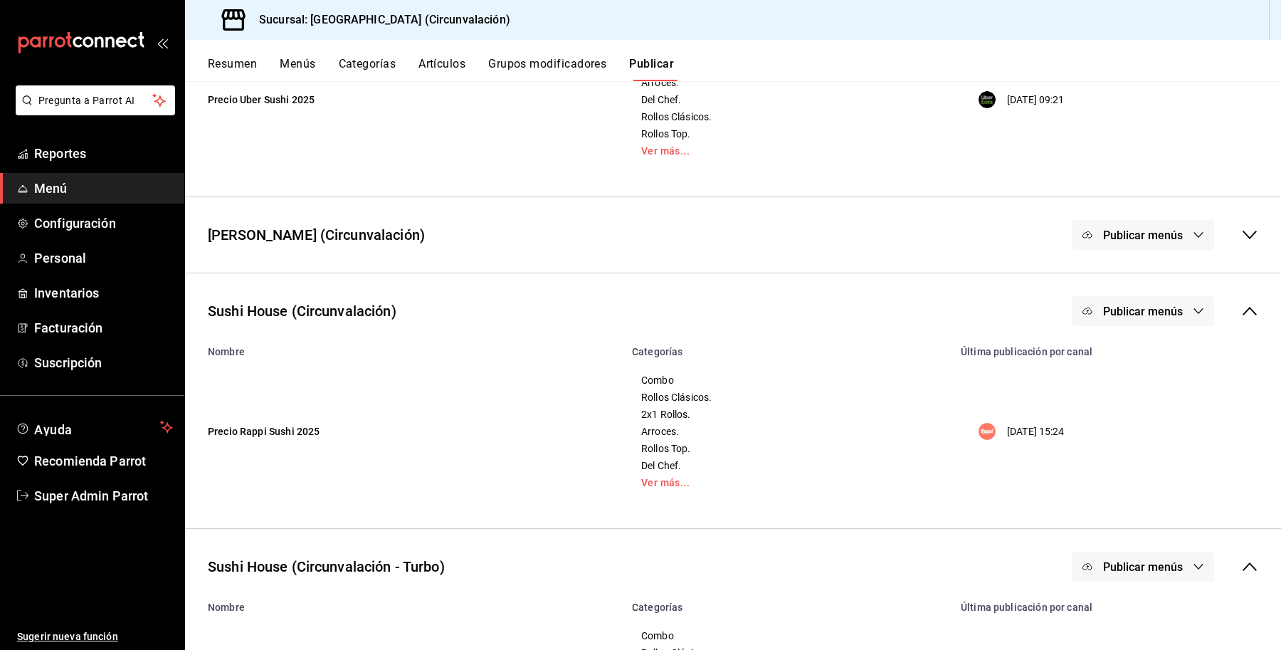
click at [1241, 233] on icon at bounding box center [1249, 234] width 17 height 17
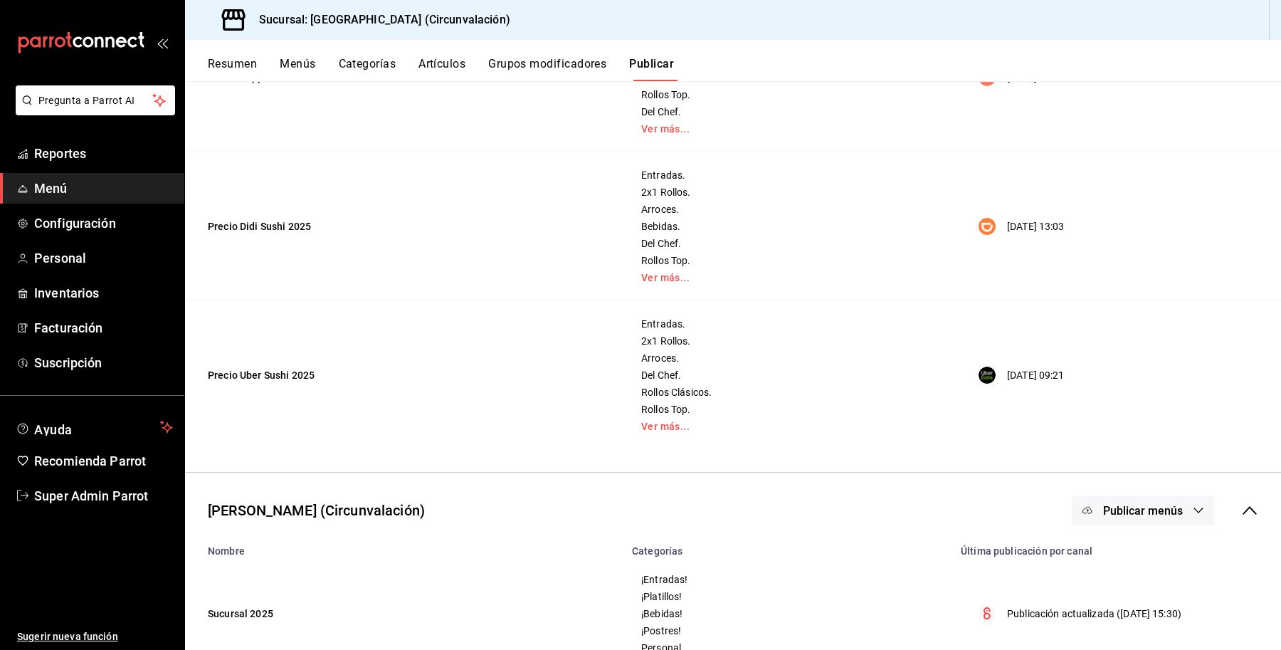
scroll to position [0, 0]
